Goal: Find specific page/section: Find specific page/section

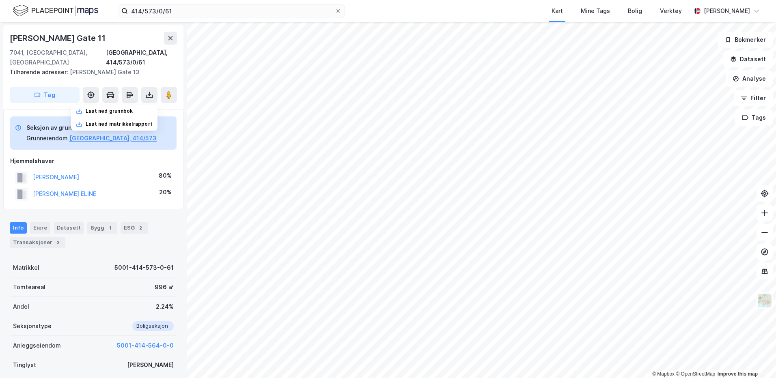
scroll to position [0, 0]
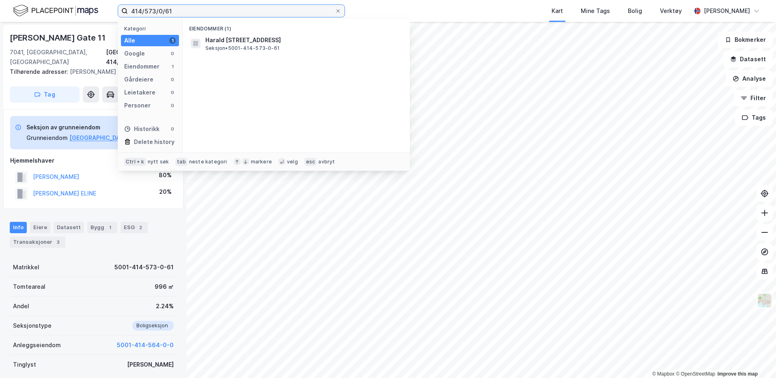
drag, startPoint x: 187, startPoint y: 13, endPoint x: 123, endPoint y: 12, distance: 63.3
click at [123, 12] on label "414/573/0/61" at bounding box center [231, 10] width 227 height 13
click at [340, 11] on icon at bounding box center [338, 11] width 5 height 5
click at [335, 11] on input "414/573/0/61" at bounding box center [231, 11] width 207 height 12
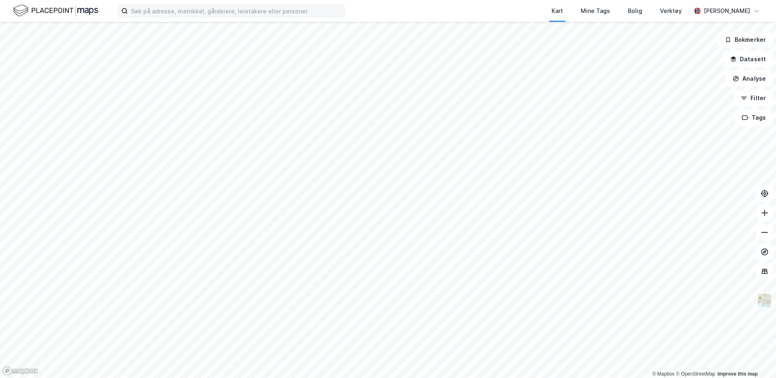
click at [222, 17] on label at bounding box center [231, 10] width 227 height 13
click at [222, 17] on input at bounding box center [236, 11] width 217 height 12
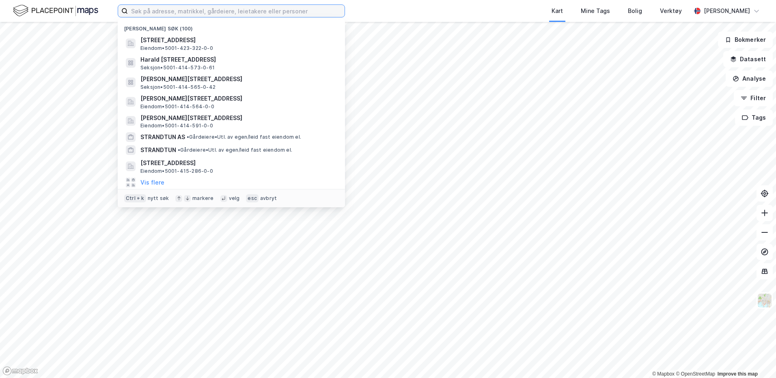
click at [220, 14] on input at bounding box center [236, 11] width 217 height 12
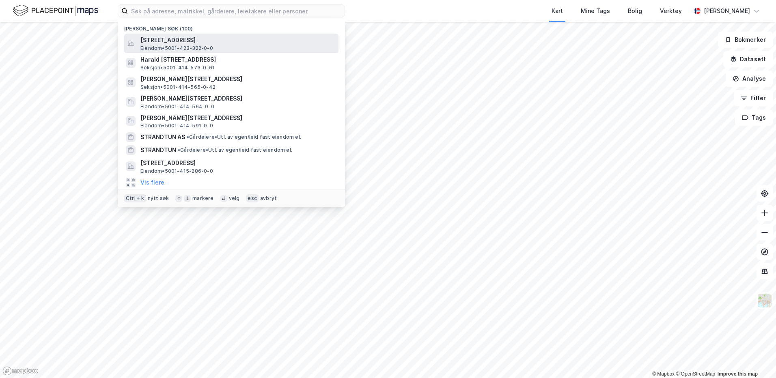
click at [221, 39] on span "[STREET_ADDRESS]" at bounding box center [237, 40] width 195 height 10
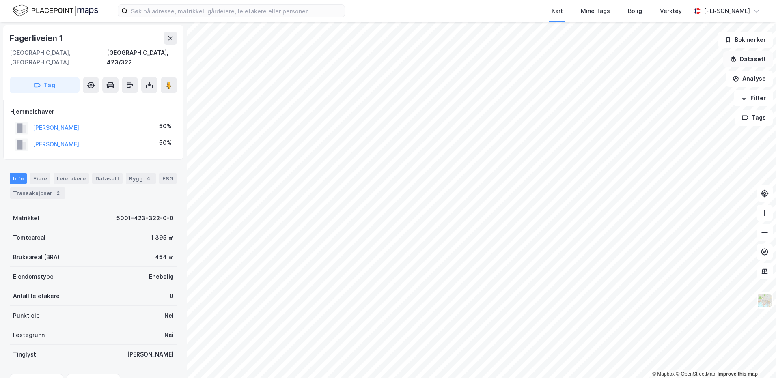
click at [754, 57] on button "Datasett" at bounding box center [748, 59] width 50 height 16
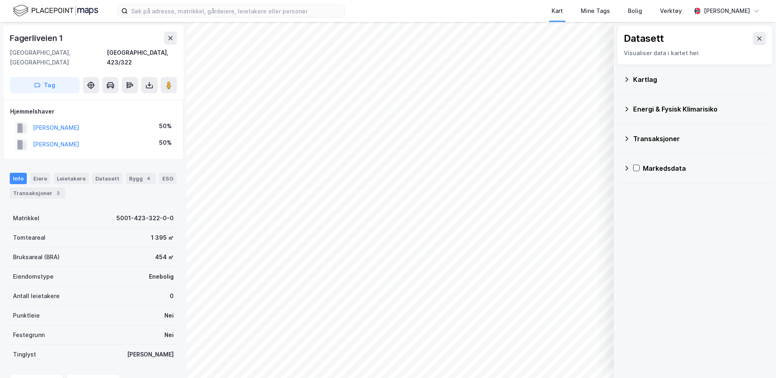
click at [646, 79] on div "Kartlag" at bounding box center [699, 80] width 133 height 10
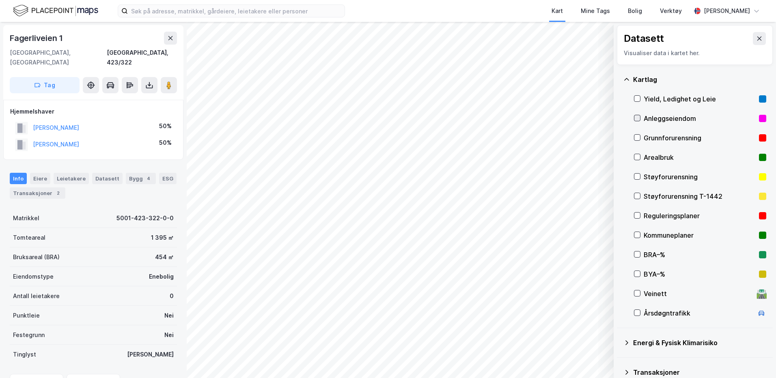
click at [637, 119] on icon at bounding box center [637, 118] width 6 height 6
click at [637, 213] on icon at bounding box center [637, 216] width 6 height 6
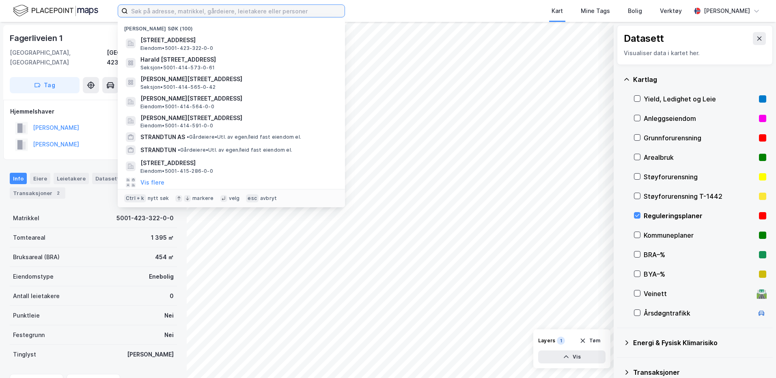
click at [237, 15] on input at bounding box center [236, 11] width 217 height 12
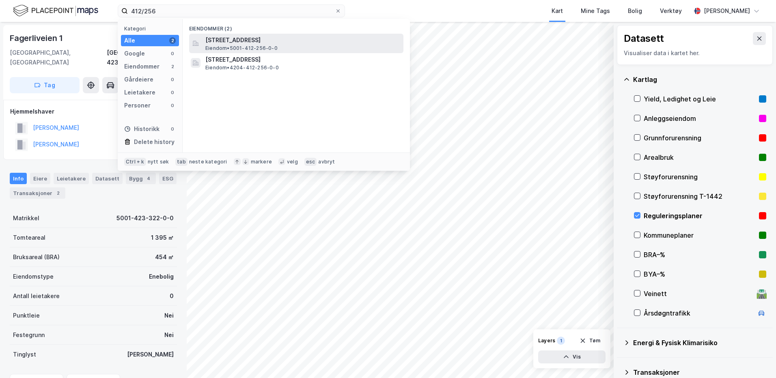
click at [239, 43] on span "[STREET_ADDRESS]" at bounding box center [302, 40] width 195 height 10
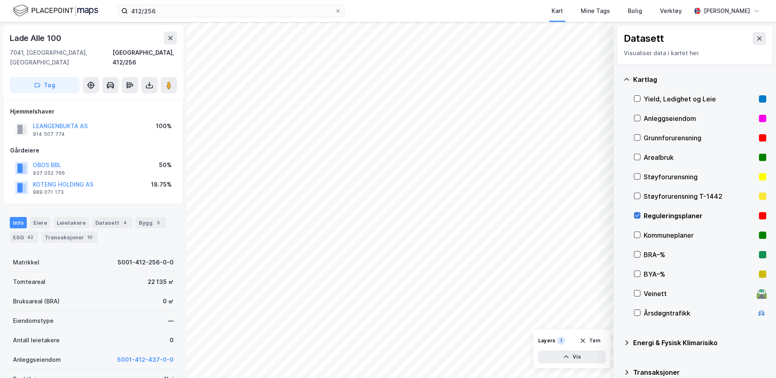
click at [637, 216] on icon at bounding box center [637, 216] width 6 height 6
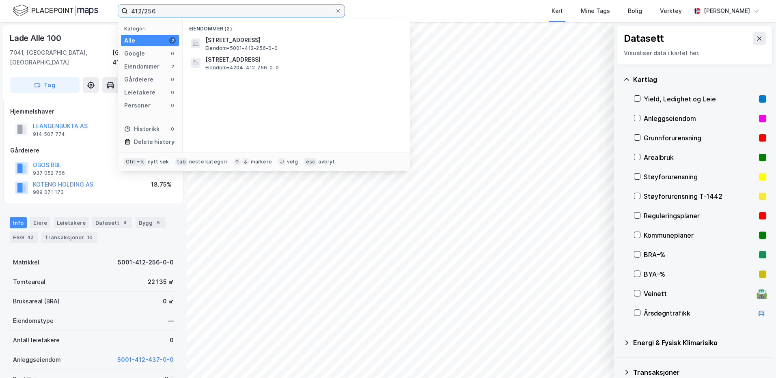
click at [155, 15] on input "412/256" at bounding box center [231, 11] width 207 height 12
type input "412/437"
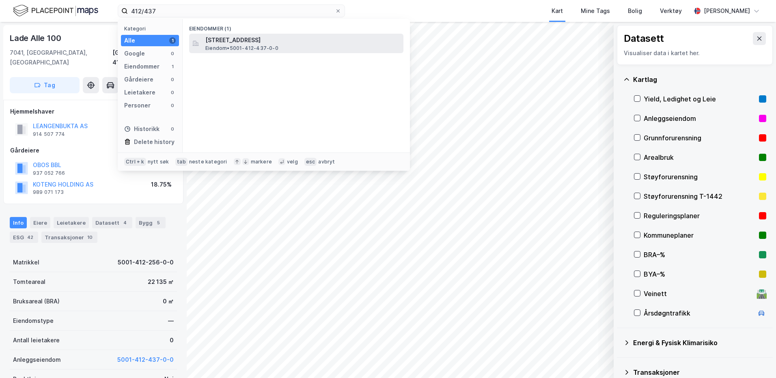
click at [275, 48] on span "Eiendom • 5001-412-437-0-0" at bounding box center [241, 48] width 73 height 6
